Goal: Complete application form: Complete application form

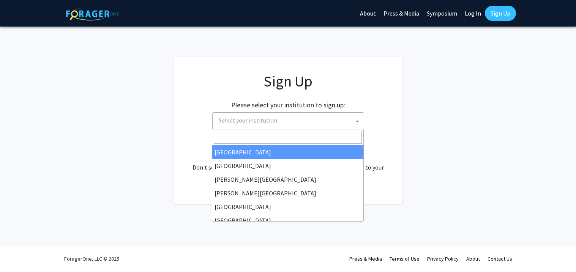
click at [258, 120] on span "Select your institution" at bounding box center [248, 121] width 59 height 8
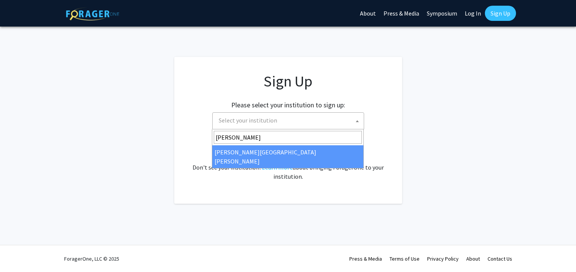
type input "[PERSON_NAME]"
select select "1"
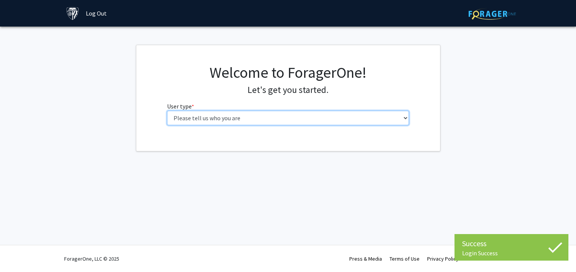
click at [331, 120] on select "Please tell us who you are Undergraduate Student Master's Student Doctoral Cand…" at bounding box center [288, 118] width 242 height 14
select select "2: masters"
click at [167, 111] on select "Please tell us who you are Undergraduate Student Master's Student Doctoral Cand…" at bounding box center [288, 118] width 242 height 14
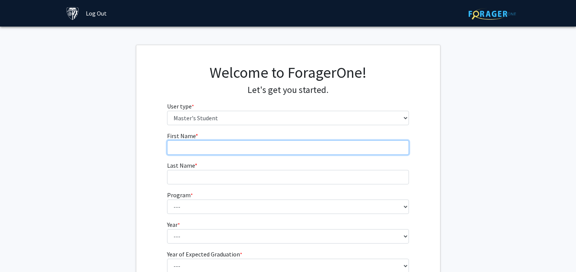
click at [268, 152] on input "First Name * required" at bounding box center [288, 148] width 242 height 14
type input "Anajulia"
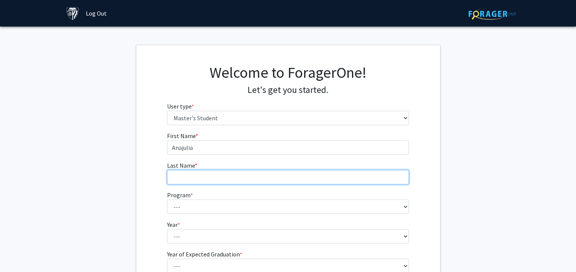
type input "Almonte"
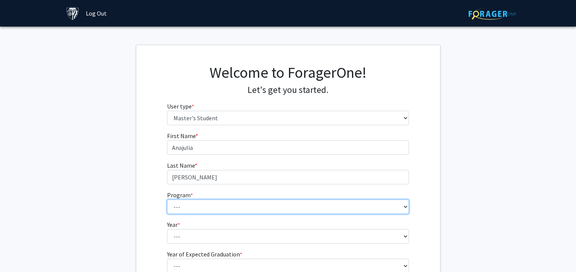
click at [224, 206] on select "--- Anatomy Education Applied and Computational Mathematics Applied Biomedical …" at bounding box center [288, 207] width 242 height 14
select select "29: 19"
click at [167, 200] on select "--- Anatomy Education Applied and Computational Mathematics Applied Biomedical …" at bounding box center [288, 207] width 242 height 14
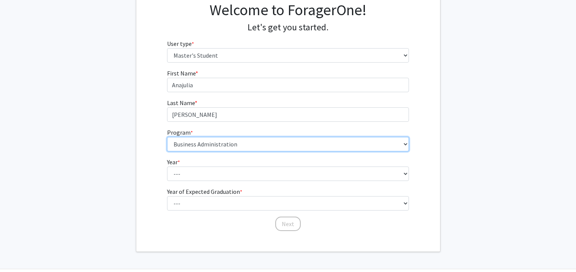
scroll to position [64, 0]
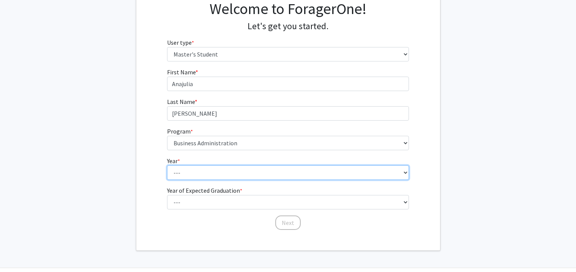
click at [209, 174] on select "--- First Year Second Year" at bounding box center [288, 173] width 242 height 14
select select "1: first_year"
click at [167, 166] on select "--- First Year Second Year" at bounding box center [288, 173] width 242 height 14
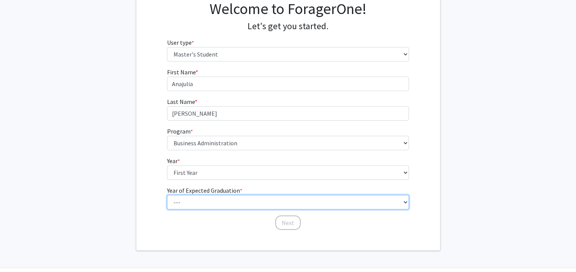
click at [206, 196] on select "--- 2025 2026 2027 2028 2029 2030 2031 2032 2033 2034" at bounding box center [288, 202] width 242 height 14
select select "3: 2027"
click at [167, 195] on select "--- 2025 2026 2027 2028 2029 2030 2031 2032 2033 2034" at bounding box center [288, 202] width 242 height 14
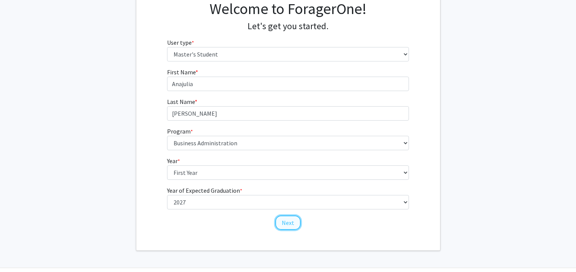
click at [287, 219] on button "Next" at bounding box center [288, 223] width 25 height 14
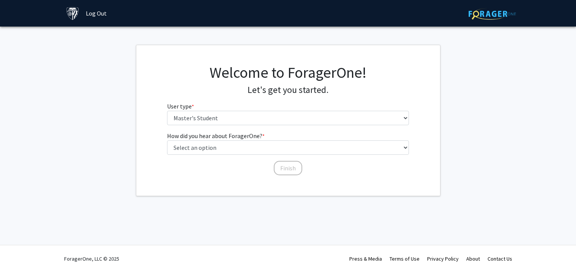
scroll to position [0, 0]
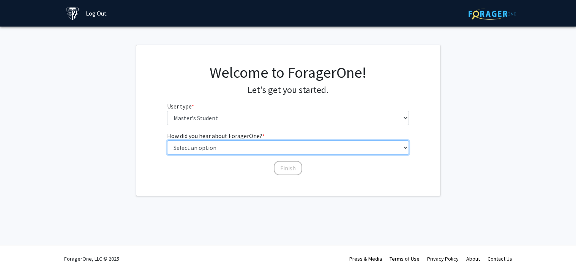
click at [226, 148] on select "Select an option Peer/student recommendation Faculty/staff recommendation Unive…" at bounding box center [288, 148] width 242 height 14
select select "3: university_website"
click at [167, 141] on select "Select an option Peer/student recommendation Faculty/staff recommendation Unive…" at bounding box center [288, 148] width 242 height 14
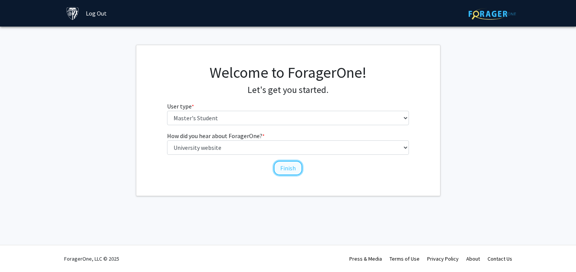
click at [298, 171] on button "Finish" at bounding box center [288, 168] width 29 height 14
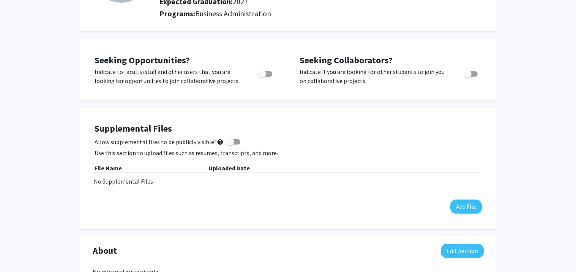
scroll to position [106, 0]
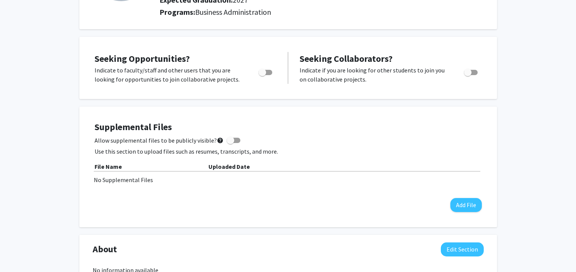
click at [262, 71] on span "Toggle" at bounding box center [263, 73] width 8 height 8
click at [262, 75] on input "Are you actively seeking opportunities?" at bounding box center [262, 75] width 0 height 0
checkbox input "true"
click at [467, 72] on span "Toggle" at bounding box center [468, 73] width 8 height 8
click at [468, 75] on input "Would you like to receive other student requests to work with you?" at bounding box center [468, 75] width 0 height 0
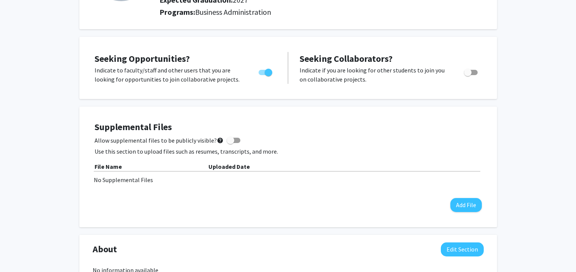
checkbox input "true"
click at [228, 138] on span at bounding box center [231, 141] width 8 height 8
click at [230, 143] on input "Allow supplemental files to be publicly visible? help" at bounding box center [230, 143] width 0 height 0
checkbox input "true"
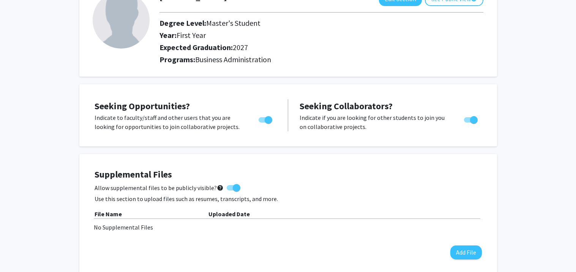
scroll to position [60, 0]
